Goal: Task Accomplishment & Management: Manage account settings

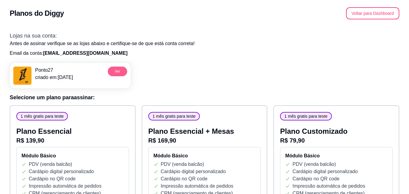
click at [114, 74] on button "Ver" at bounding box center [117, 72] width 19 height 10
click at [356, 12] on button "Voltar para Dashboard" at bounding box center [373, 14] width 52 height 12
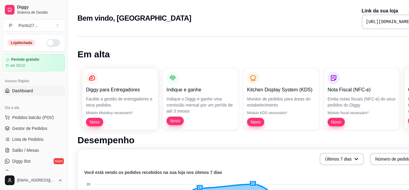
click at [48, 43] on button "button" at bounding box center [53, 42] width 13 height 7
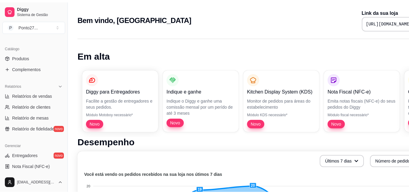
scroll to position [121, 0]
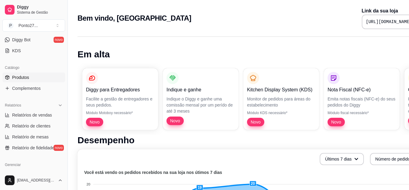
click at [24, 75] on span "Produtos" at bounding box center [20, 77] width 17 height 6
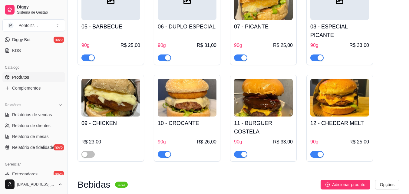
scroll to position [205, 0]
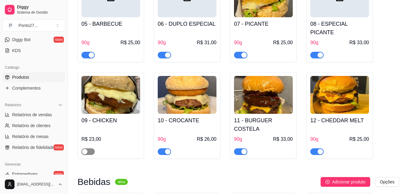
click at [90, 148] on span "button" at bounding box center [87, 151] width 13 height 7
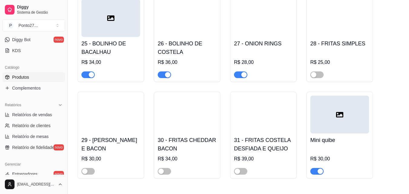
scroll to position [716, 0]
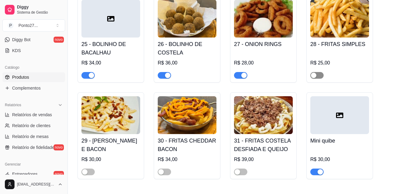
click at [317, 72] on span "button" at bounding box center [316, 75] width 13 height 7
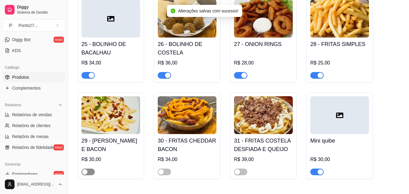
click at [87, 169] on div "button" at bounding box center [84, 171] width 5 height 5
click at [165, 169] on span "button" at bounding box center [164, 172] width 13 height 7
click at [237, 169] on div "button" at bounding box center [237, 171] width 5 height 5
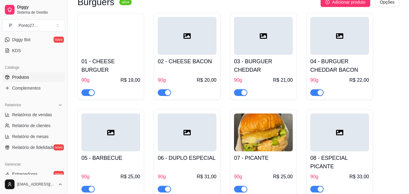
scroll to position [66, 0]
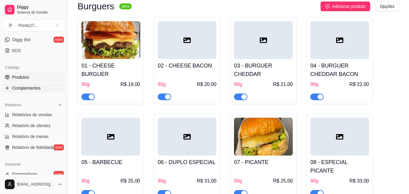
click at [34, 88] on span "Complementos" at bounding box center [26, 88] width 28 height 6
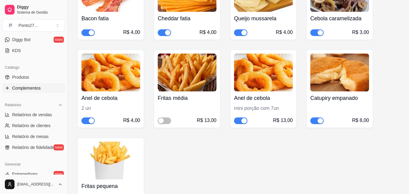
scroll to position [242, 0]
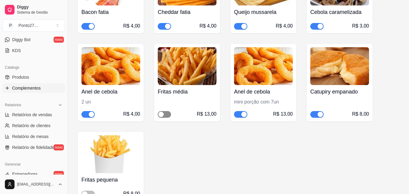
click at [165, 114] on span "button" at bounding box center [164, 114] width 13 height 7
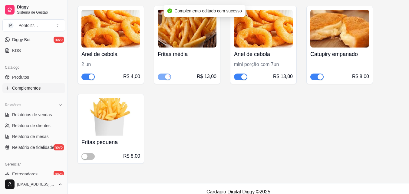
scroll to position [286, 0]
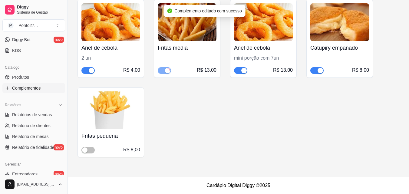
click at [88, 152] on span "button" at bounding box center [87, 150] width 13 height 7
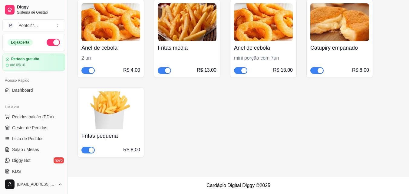
scroll to position [0, 0]
click at [31, 130] on span "Gestor de Pedidos" at bounding box center [29, 128] width 35 height 6
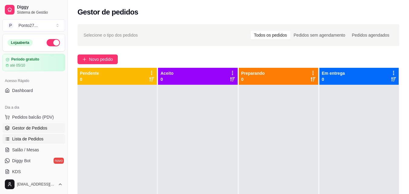
click at [29, 137] on span "Lista de Pedidos" at bounding box center [27, 139] width 31 height 6
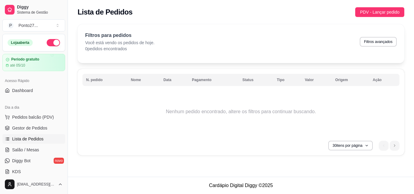
click at [236, 21] on div "Filtros para pedidos Você está vendo os pedidos de hoje. 0 pedidos encontrados …" at bounding box center [241, 92] width 346 height 142
